Goal: Navigation & Orientation: Find specific page/section

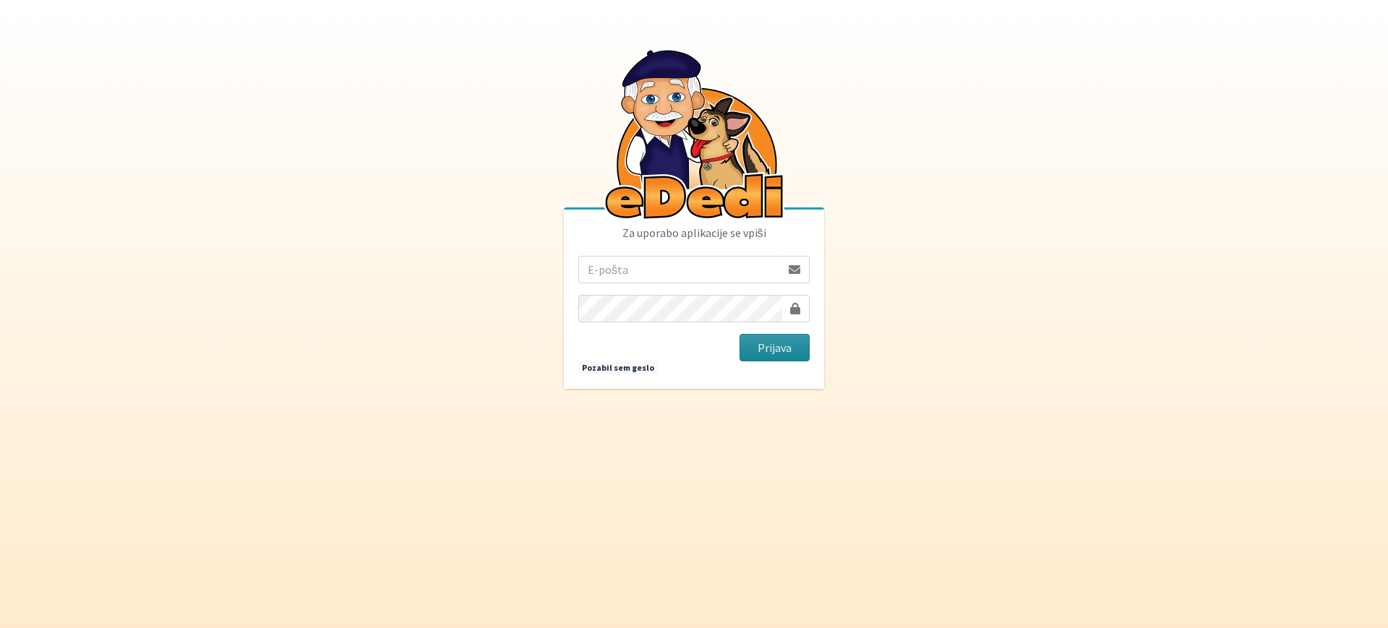
type input "lukausenicnik98@gmail.com"
click at [774, 351] on button "Prijava" at bounding box center [774, 347] width 70 height 27
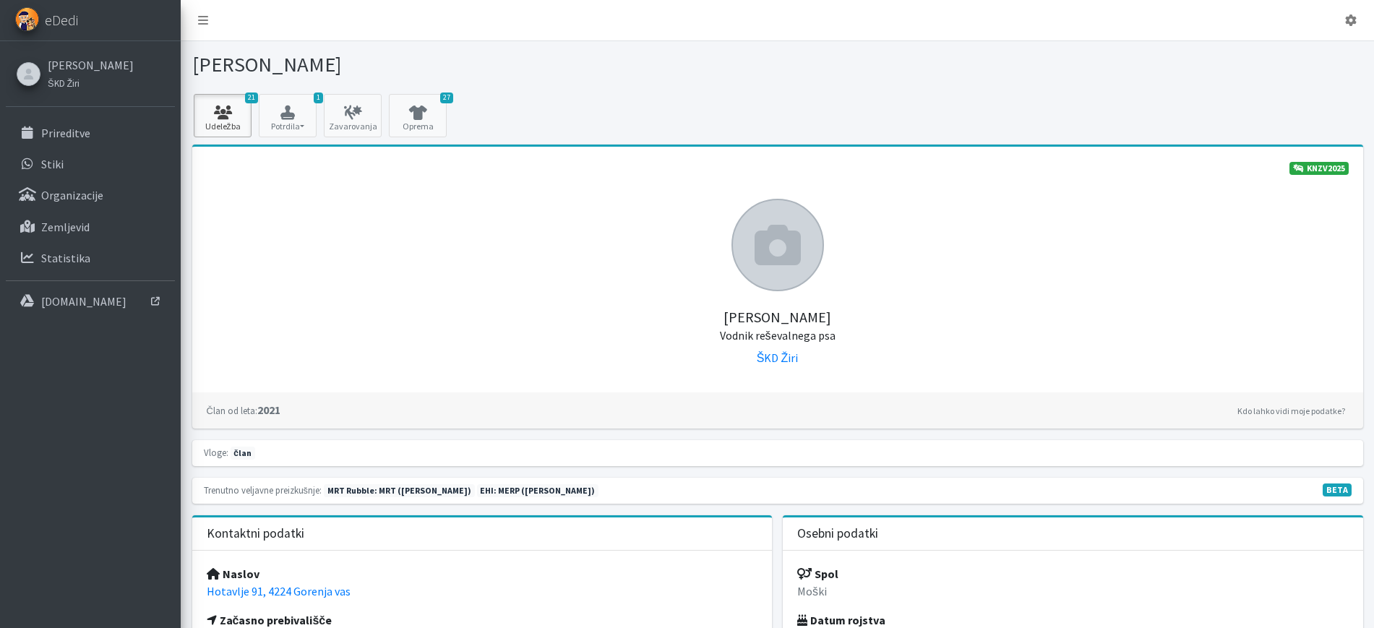
click at [230, 126] on link "21 Udeležba" at bounding box center [223, 115] width 58 height 43
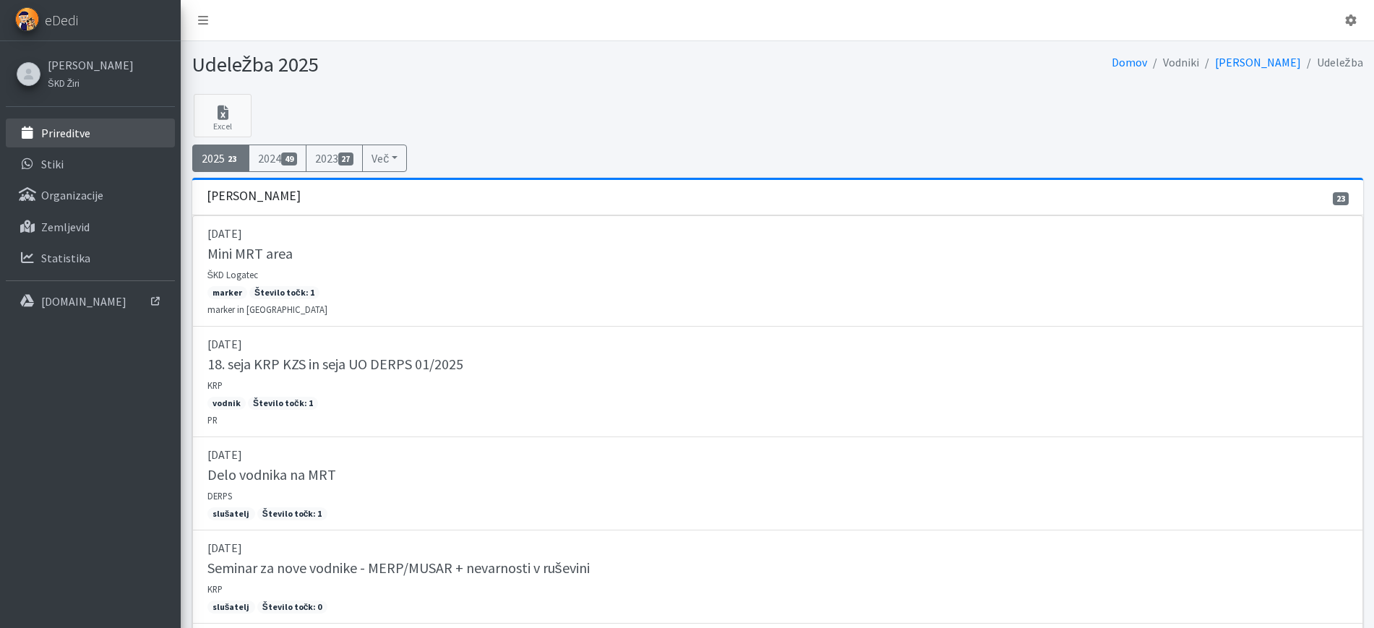
click at [69, 142] on link "Prireditve" at bounding box center [90, 133] width 169 height 29
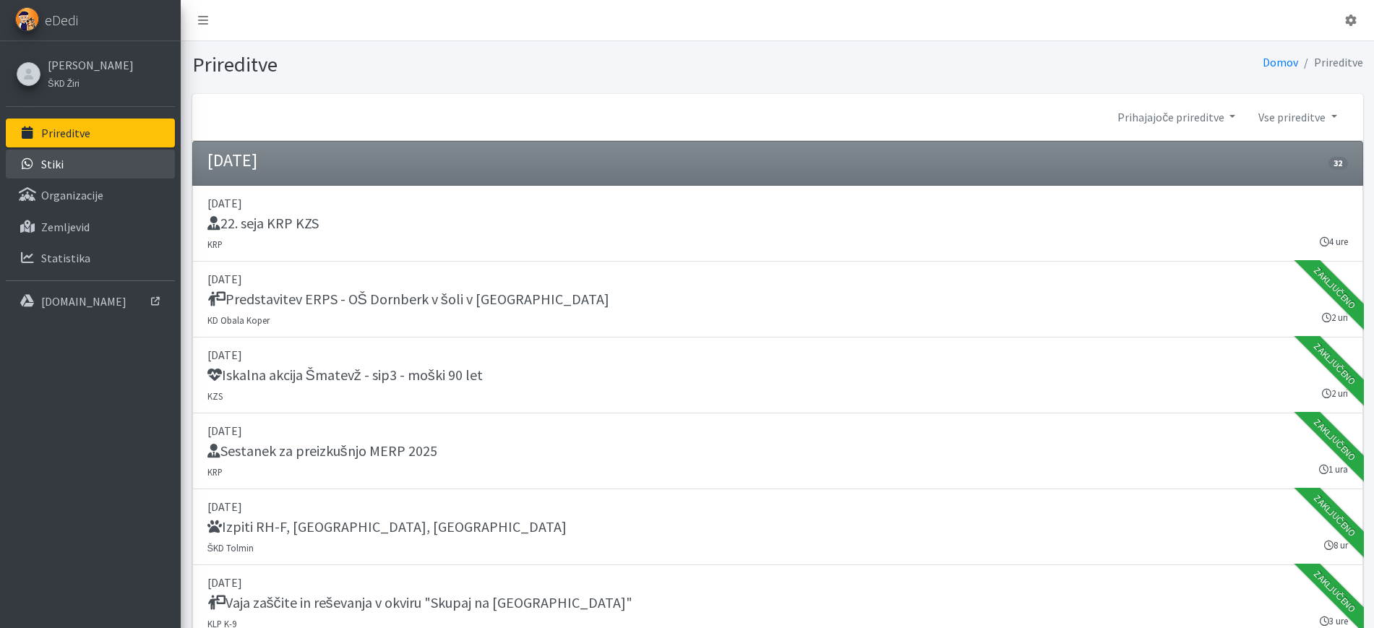
click at [87, 166] on link "Stiki" at bounding box center [90, 164] width 169 height 29
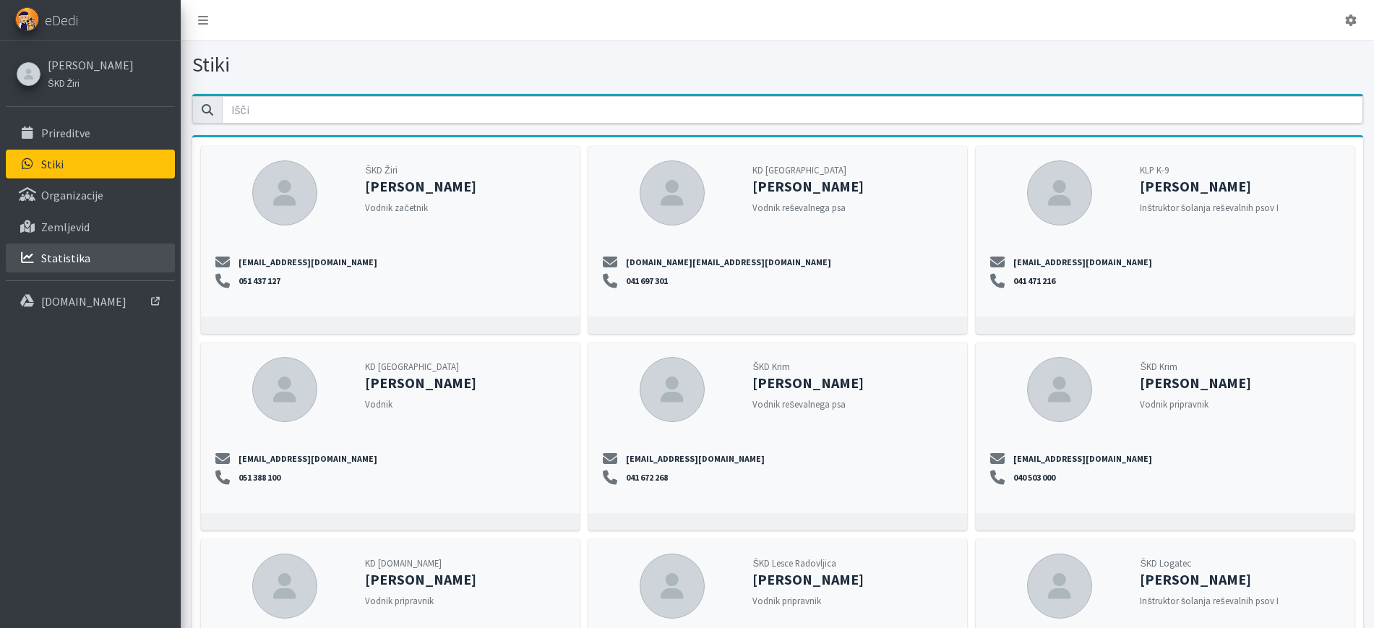
click at [49, 270] on link "Statistika" at bounding box center [90, 258] width 169 height 29
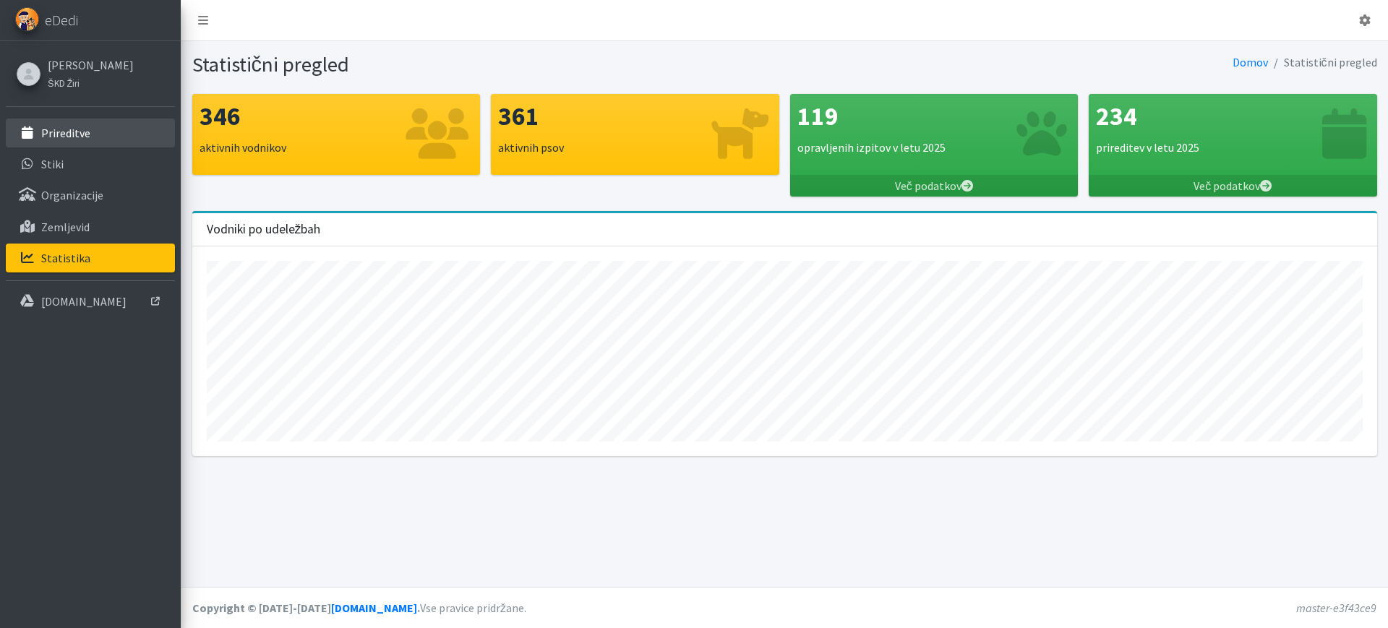
click at [61, 132] on p "Prireditve" at bounding box center [65, 133] width 49 height 14
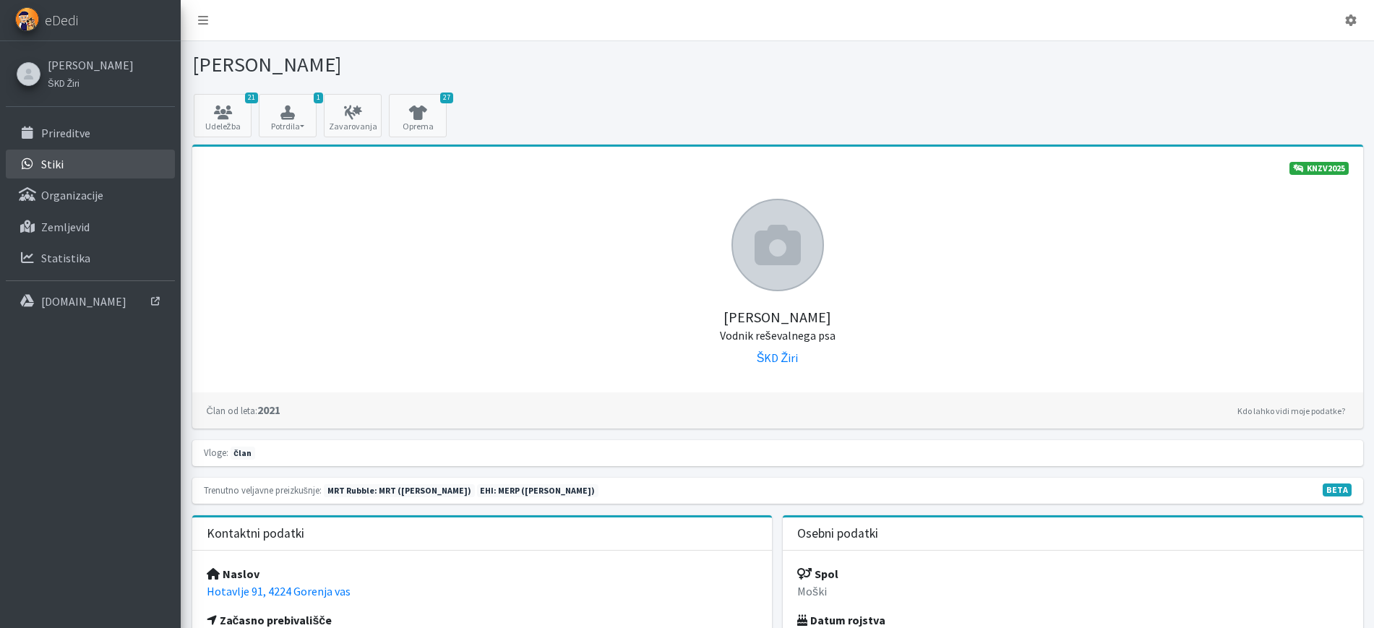
click at [43, 164] on p "Stiki" at bounding box center [52, 164] width 22 height 14
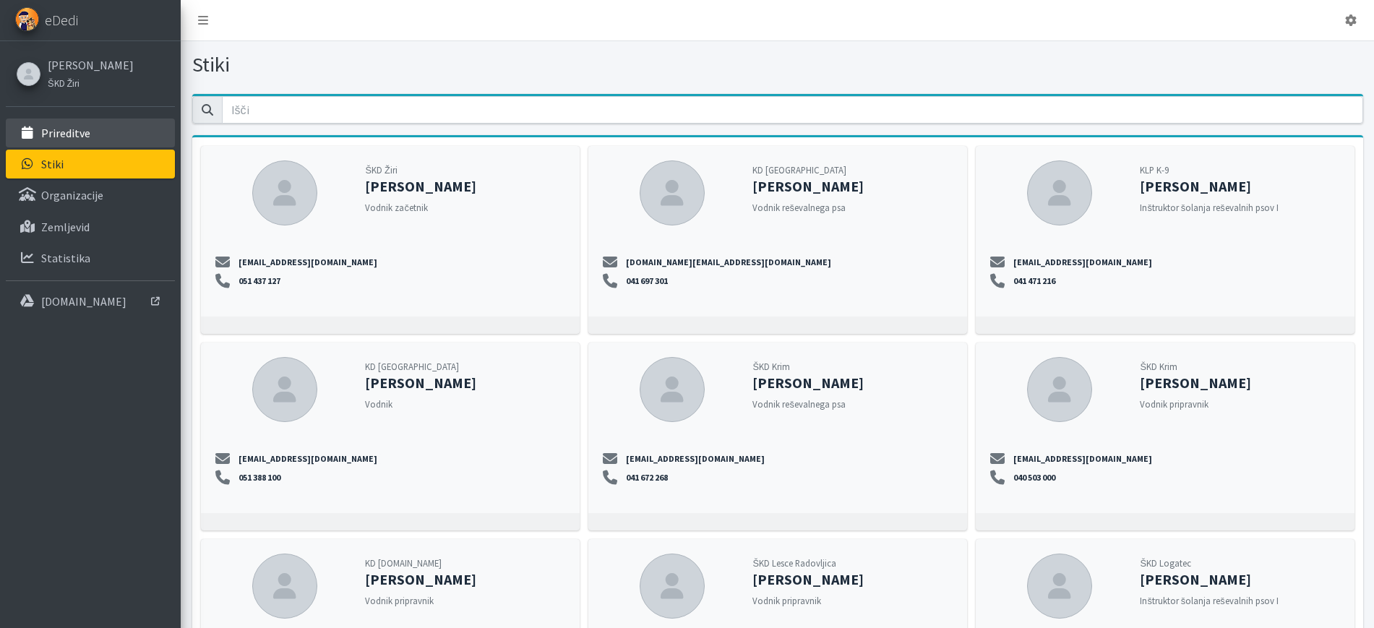
click at [43, 137] on p "Prireditve" at bounding box center [65, 133] width 49 height 14
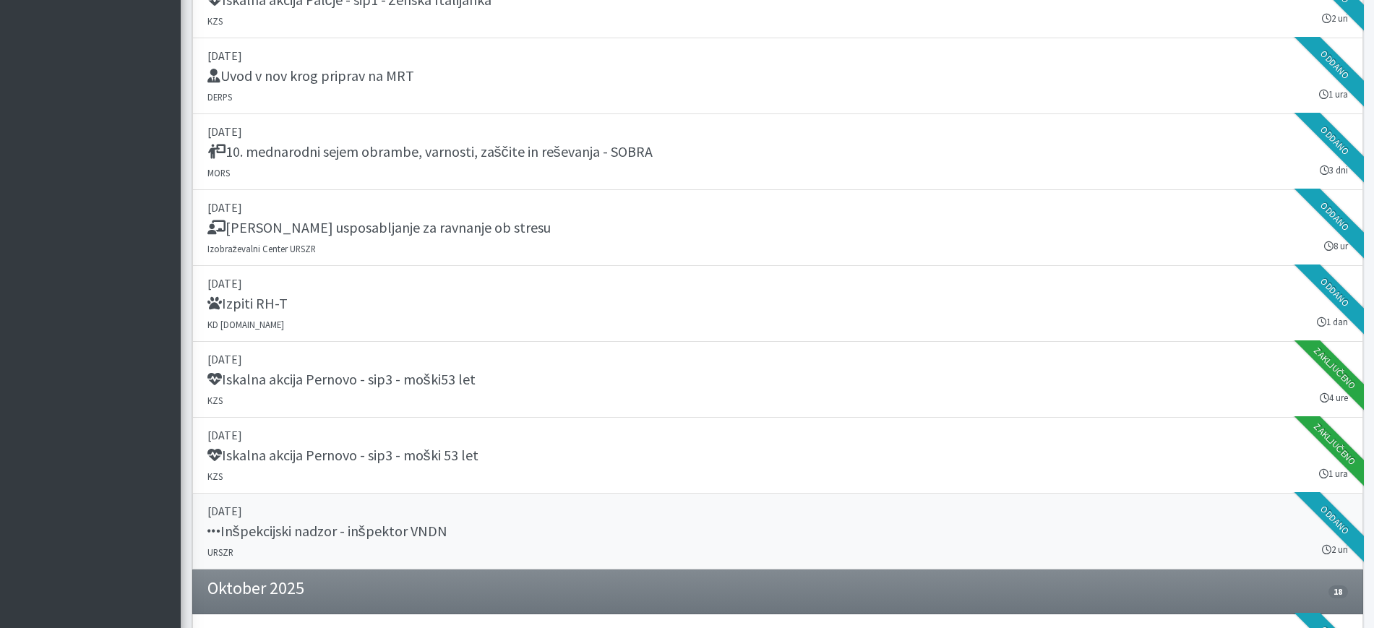
scroll to position [2058, 0]
